Goal: Task Accomplishment & Management: Use online tool/utility

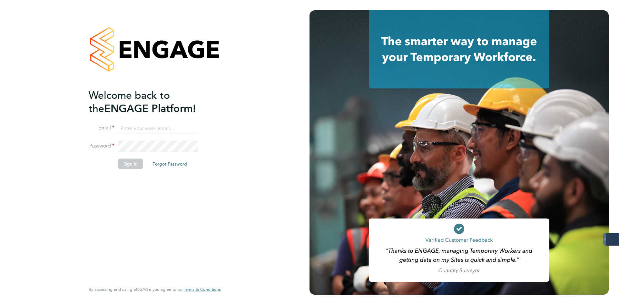
type input "codonovan@skilledcareers.co.uk"
click at [114, 158] on fieldset "Email codonovan@skilledcareers.co.uk Password Sign In Forgot Password" at bounding box center [152, 149] width 126 height 53
click at [135, 159] on button "Sign In" at bounding box center [130, 164] width 25 height 10
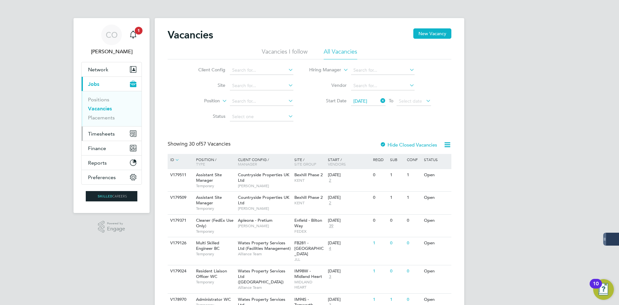
click at [96, 134] on span "Timesheets" at bounding box center [101, 134] width 27 height 6
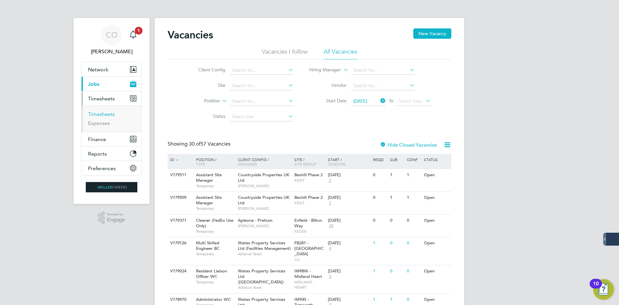
click at [100, 115] on link "Timesheets" at bounding box center [101, 114] width 27 height 6
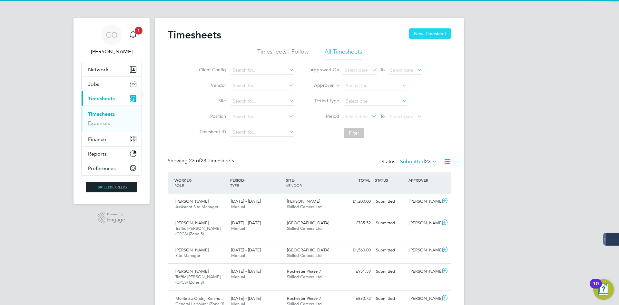
click at [413, 36] on button "New Timesheet" at bounding box center [430, 33] width 43 height 10
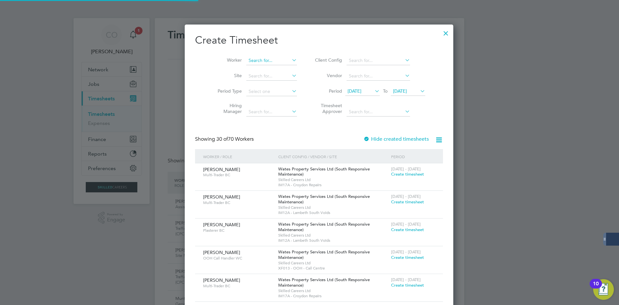
click at [256, 64] on input at bounding box center [271, 60] width 51 height 9
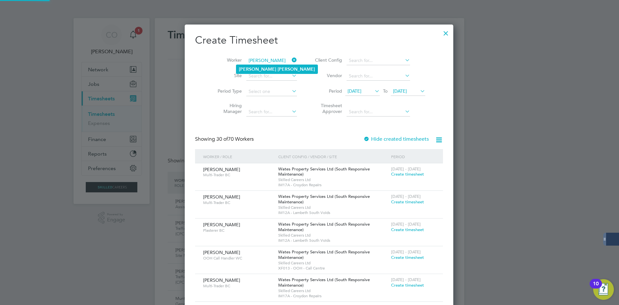
click at [278, 70] on b "[PERSON_NAME]" at bounding box center [296, 68] width 37 height 5
type input "[PERSON_NAME]"
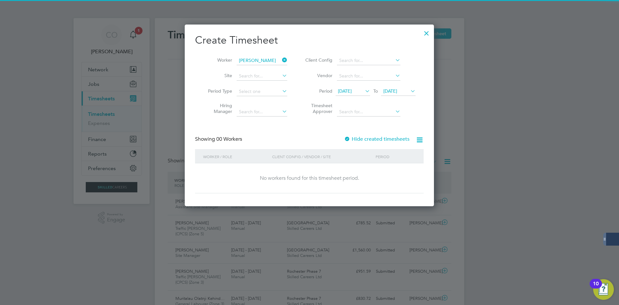
click at [378, 140] on label "Hide created timesheets" at bounding box center [376, 139] width 65 height 6
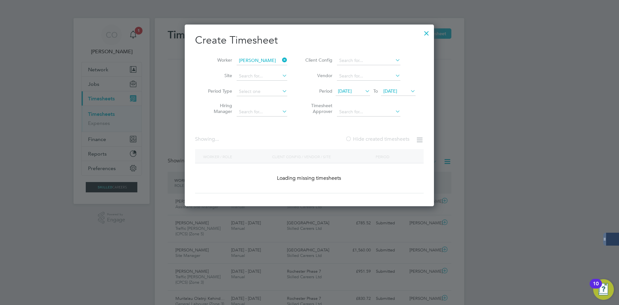
click at [378, 140] on label "Hide created timesheets" at bounding box center [378, 139] width 64 height 6
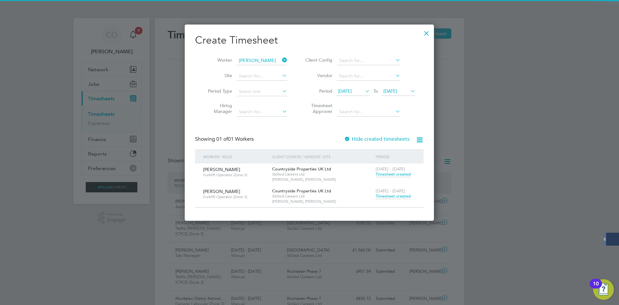
click at [386, 196] on span "Timesheet created" at bounding box center [393, 196] width 35 height 6
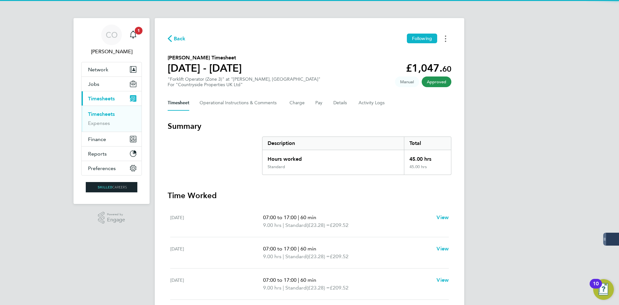
click at [445, 37] on icon "Timesheets Menu" at bounding box center [445, 38] width 1 height 6
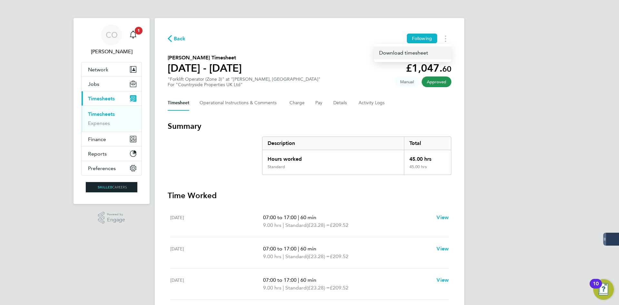
click at [408, 53] on link "Download timesheet" at bounding box center [412, 52] width 77 height 13
click at [182, 36] on button "Back" at bounding box center [177, 39] width 18 height 8
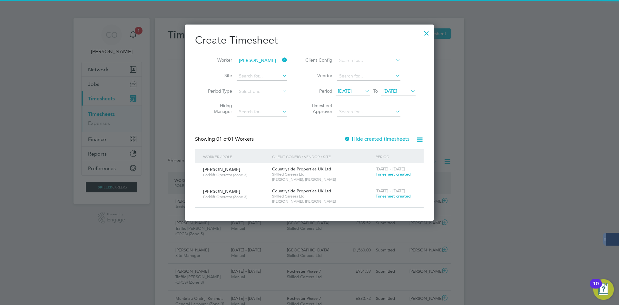
click at [281, 60] on icon at bounding box center [281, 59] width 0 height 9
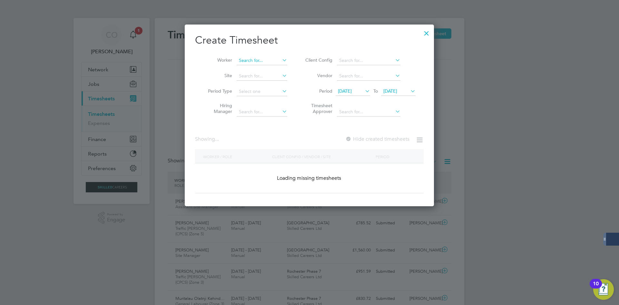
click at [250, 60] on input at bounding box center [262, 60] width 51 height 9
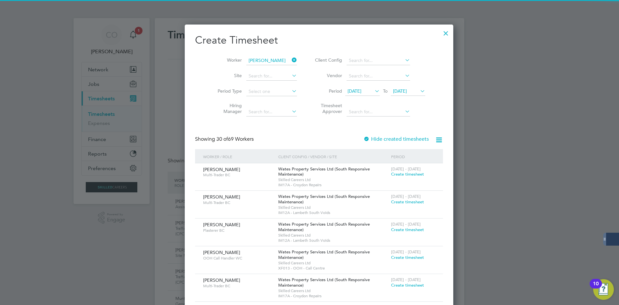
click at [278, 72] on b "[PERSON_NAME]" at bounding box center [296, 68] width 37 height 5
type input "[PERSON_NAME]"
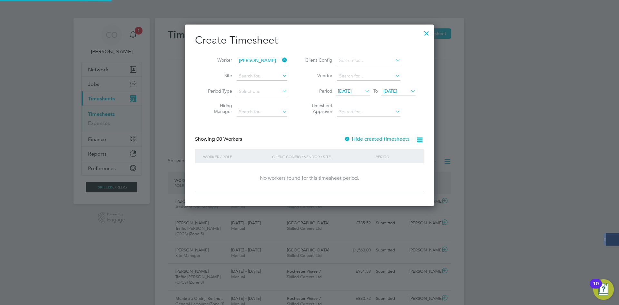
click at [375, 140] on label "Hide created timesheets" at bounding box center [376, 139] width 65 height 6
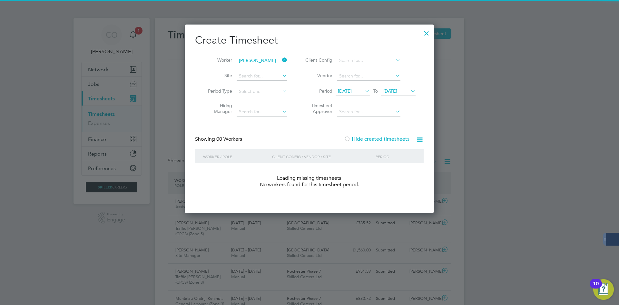
click at [375, 140] on label "Hide created timesheets" at bounding box center [376, 139] width 65 height 6
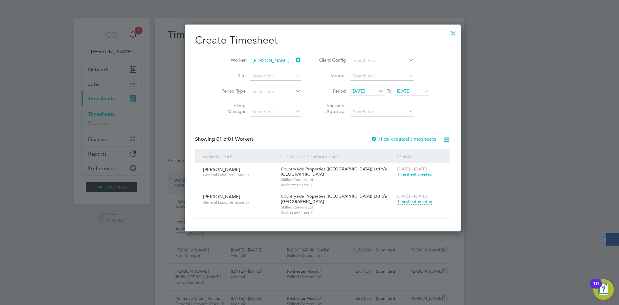
click at [397, 203] on span "Timesheet created" at bounding box center [414, 202] width 35 height 6
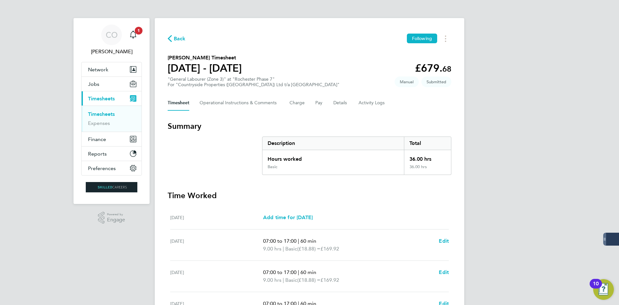
drag, startPoint x: 181, startPoint y: 38, endPoint x: 207, endPoint y: 16, distance: 34.1
click at [207, 16] on ng-component "Back Following [PERSON_NAME] Timesheet [DATE] - [DATE] £679. 68 "General Labour…" at bounding box center [310, 224] width 310 height 448
click at [178, 38] on span "Back" at bounding box center [180, 39] width 12 height 8
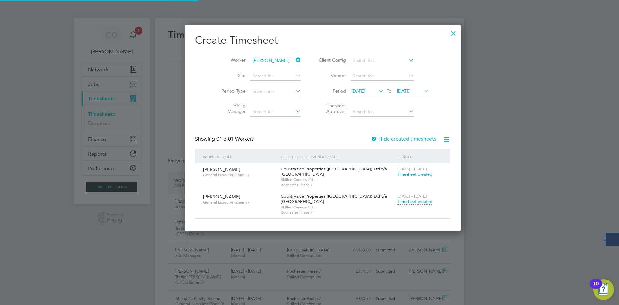
scroll to position [16, 56]
